Goal: Task Accomplishment & Management: Manage account settings

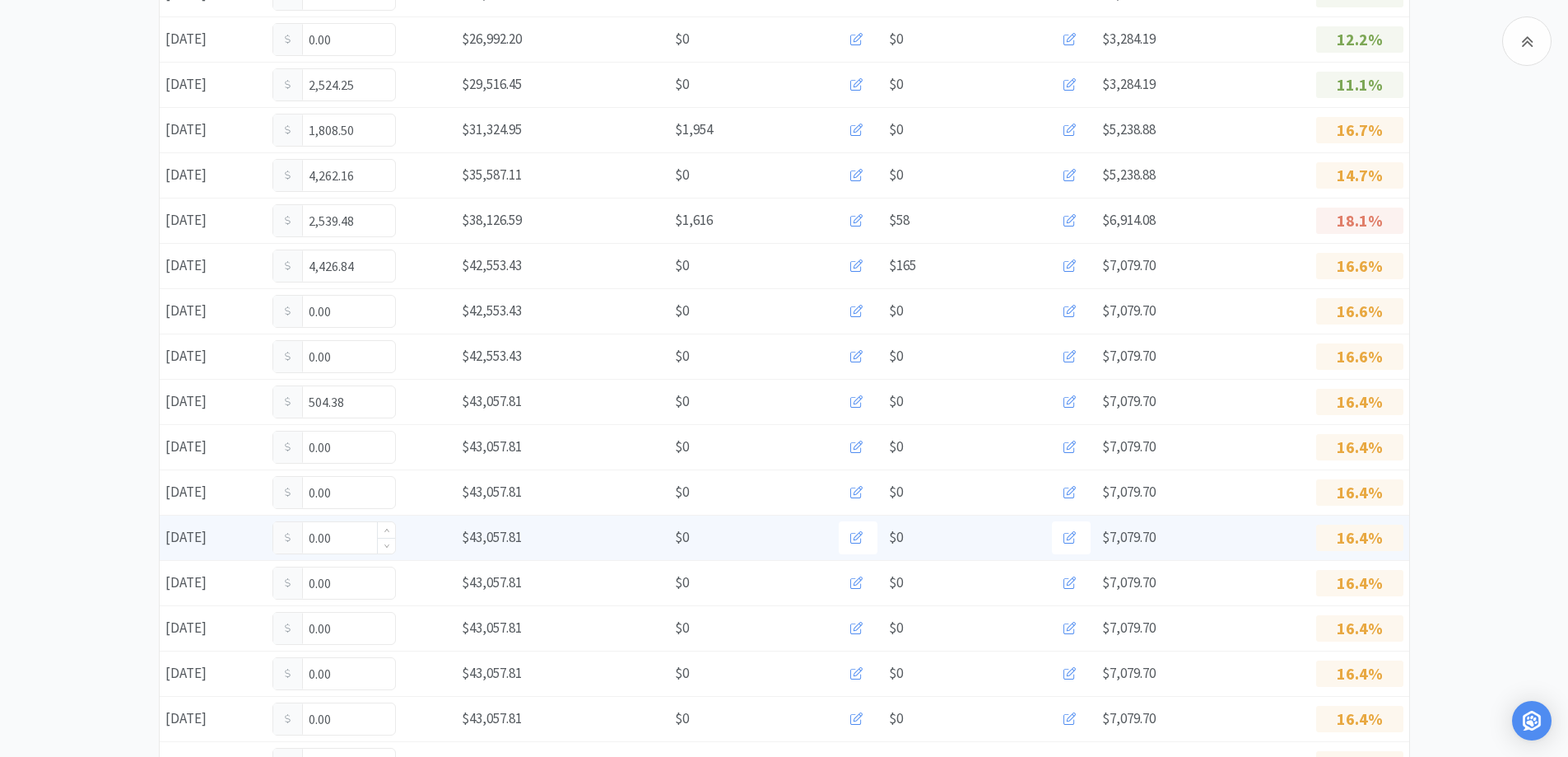
scroll to position [903, 0]
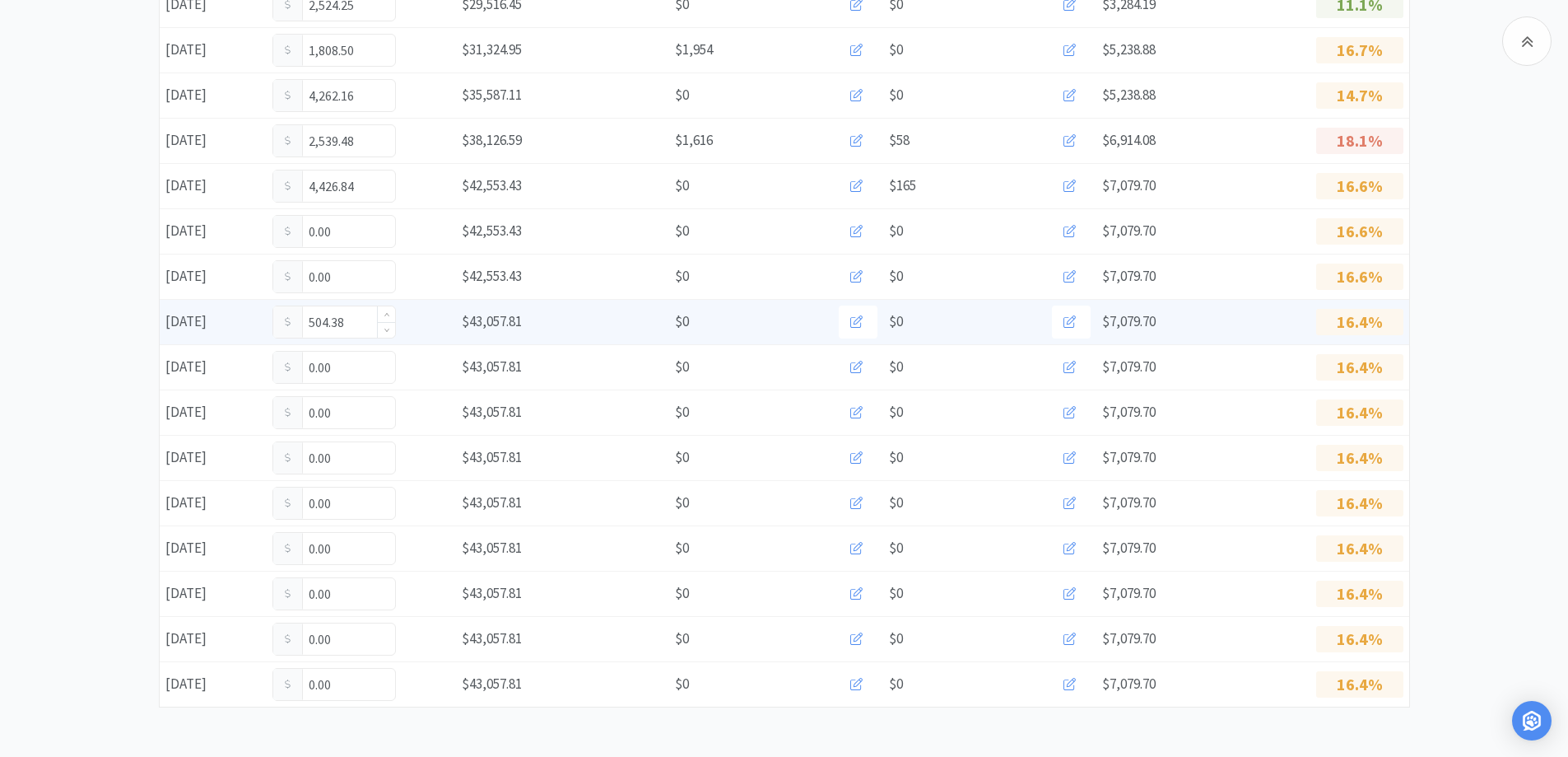
click at [363, 328] on input "504.38" at bounding box center [334, 322] width 122 height 32
type input "5"
type input "477.385"
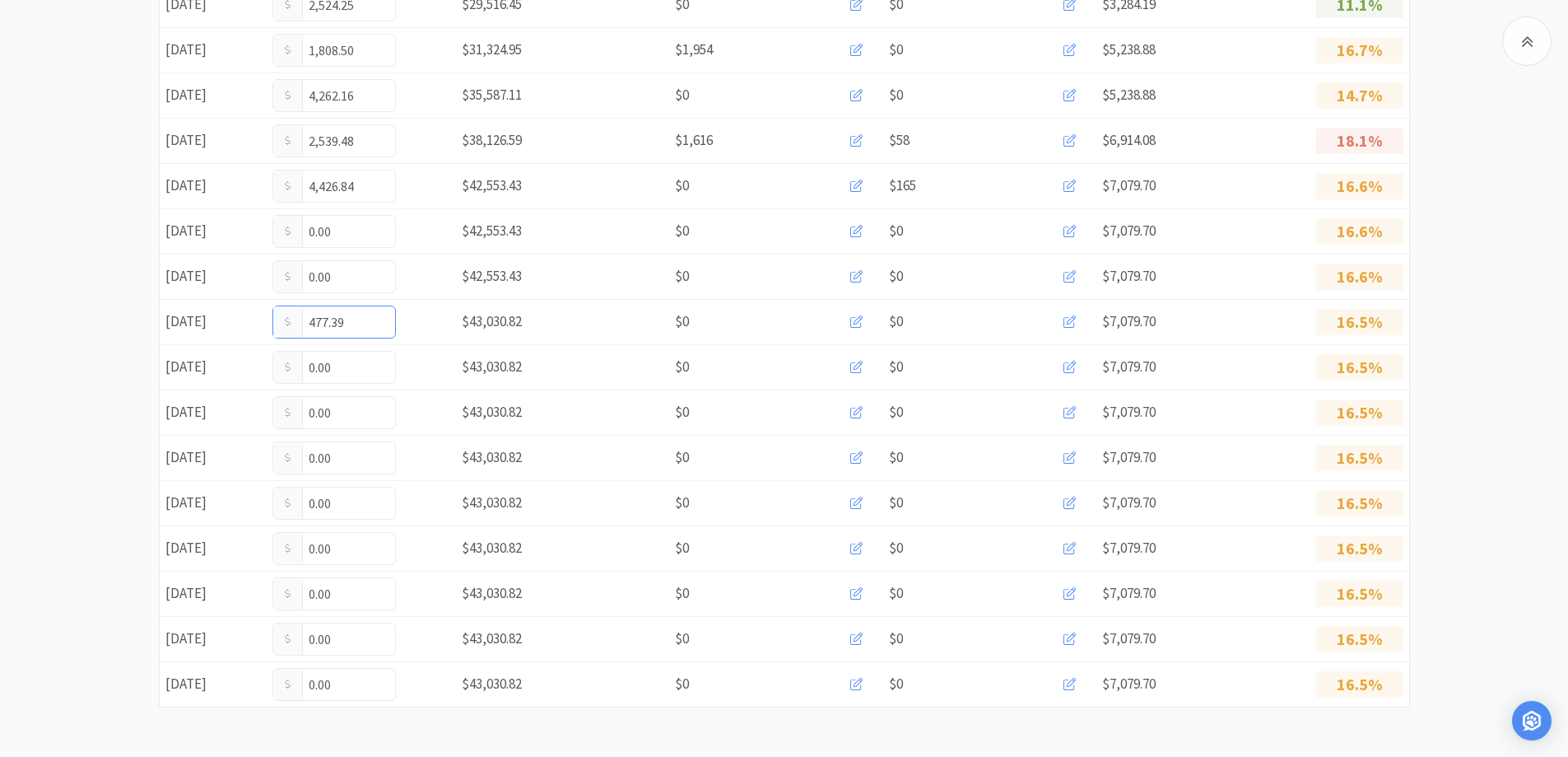
click at [363, 328] on input "477.39" at bounding box center [334, 322] width 122 height 32
type input "477.38"
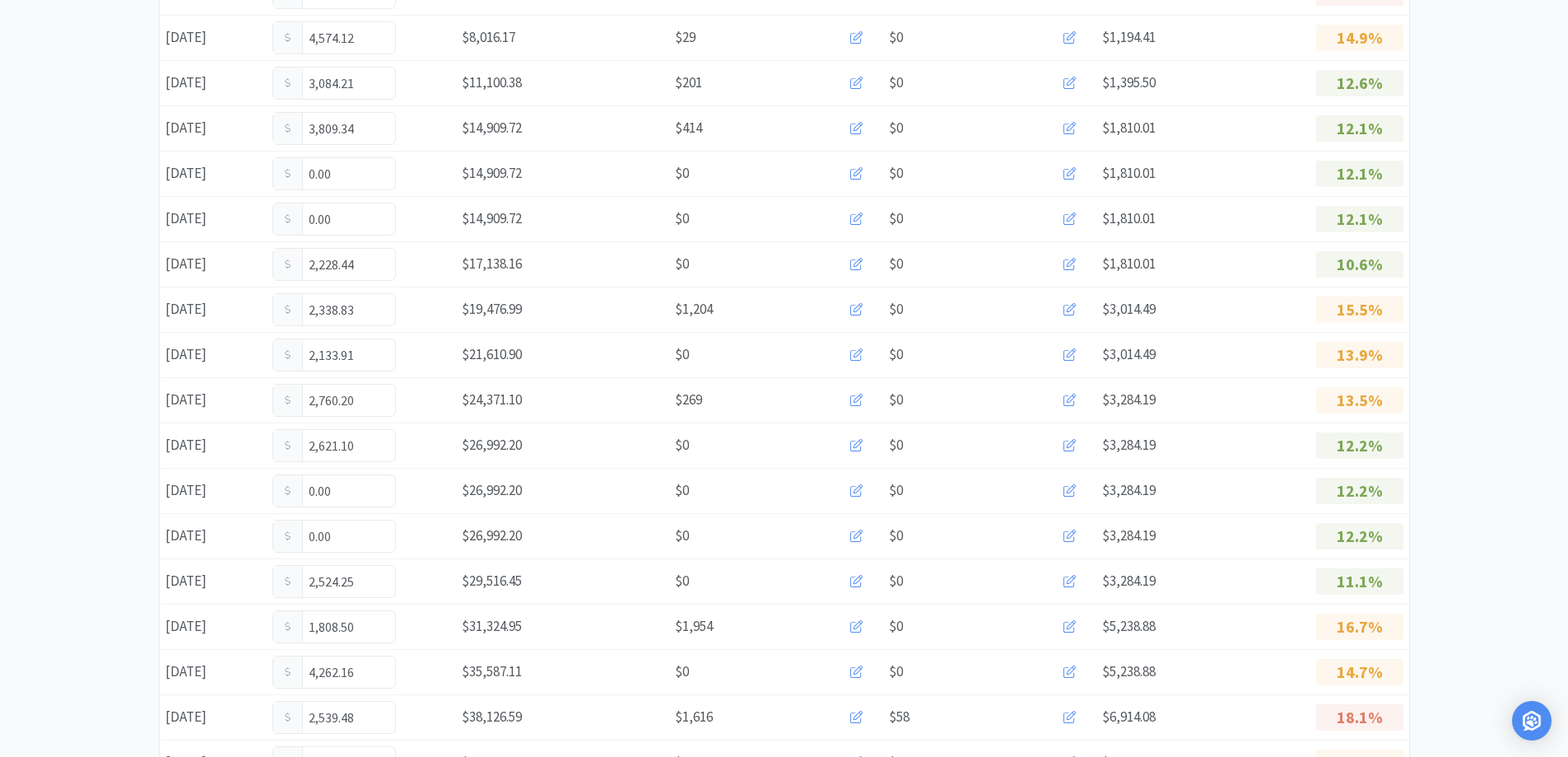
scroll to position [0, 0]
